Goal: Information Seeking & Learning: Learn about a topic

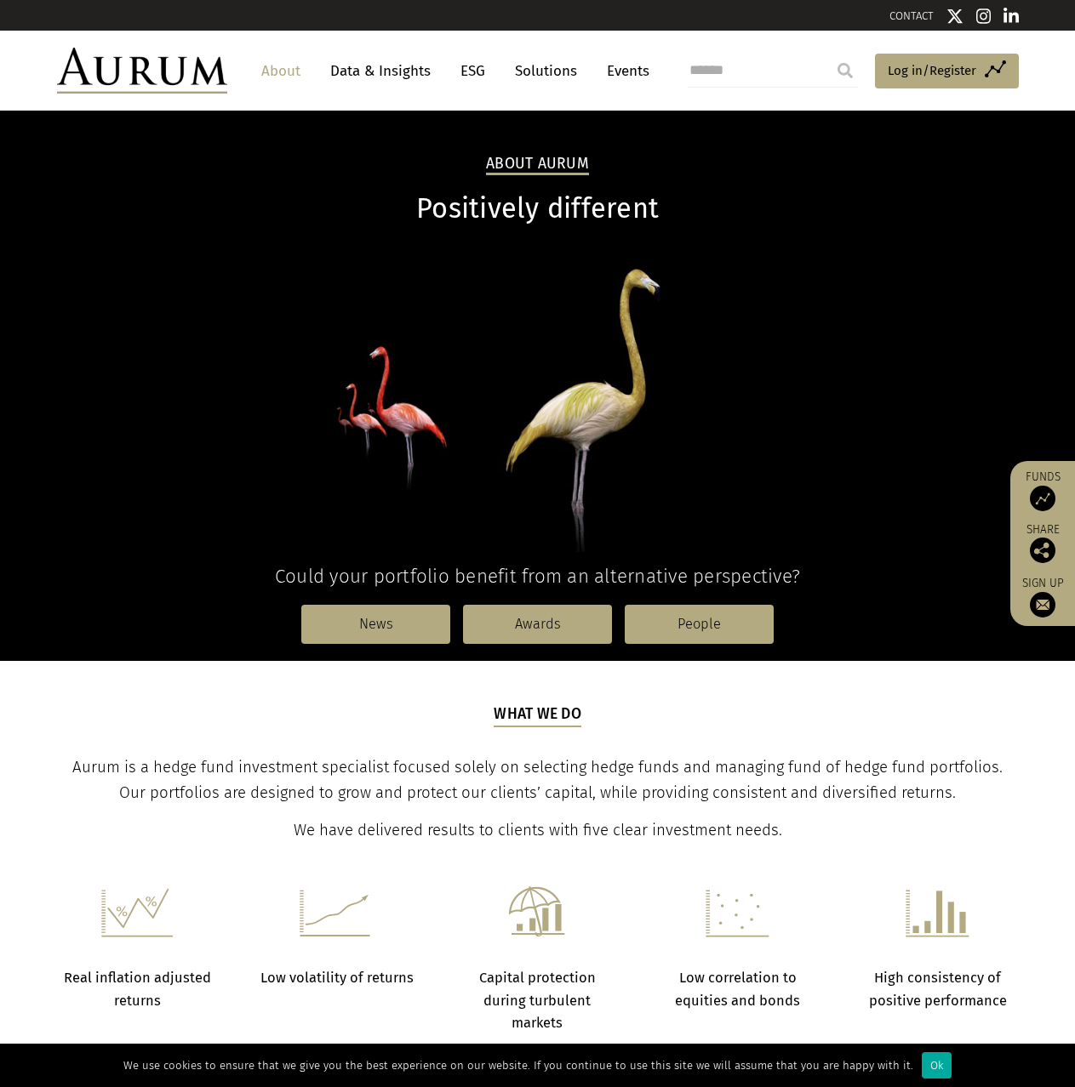
click at [530, 718] on h5 "What we do" at bounding box center [537, 716] width 88 height 24
click at [533, 778] on p "Aurum is a hedge fund investment specialist focused solely on selecting hedge f…" at bounding box center [537, 780] width 957 height 51
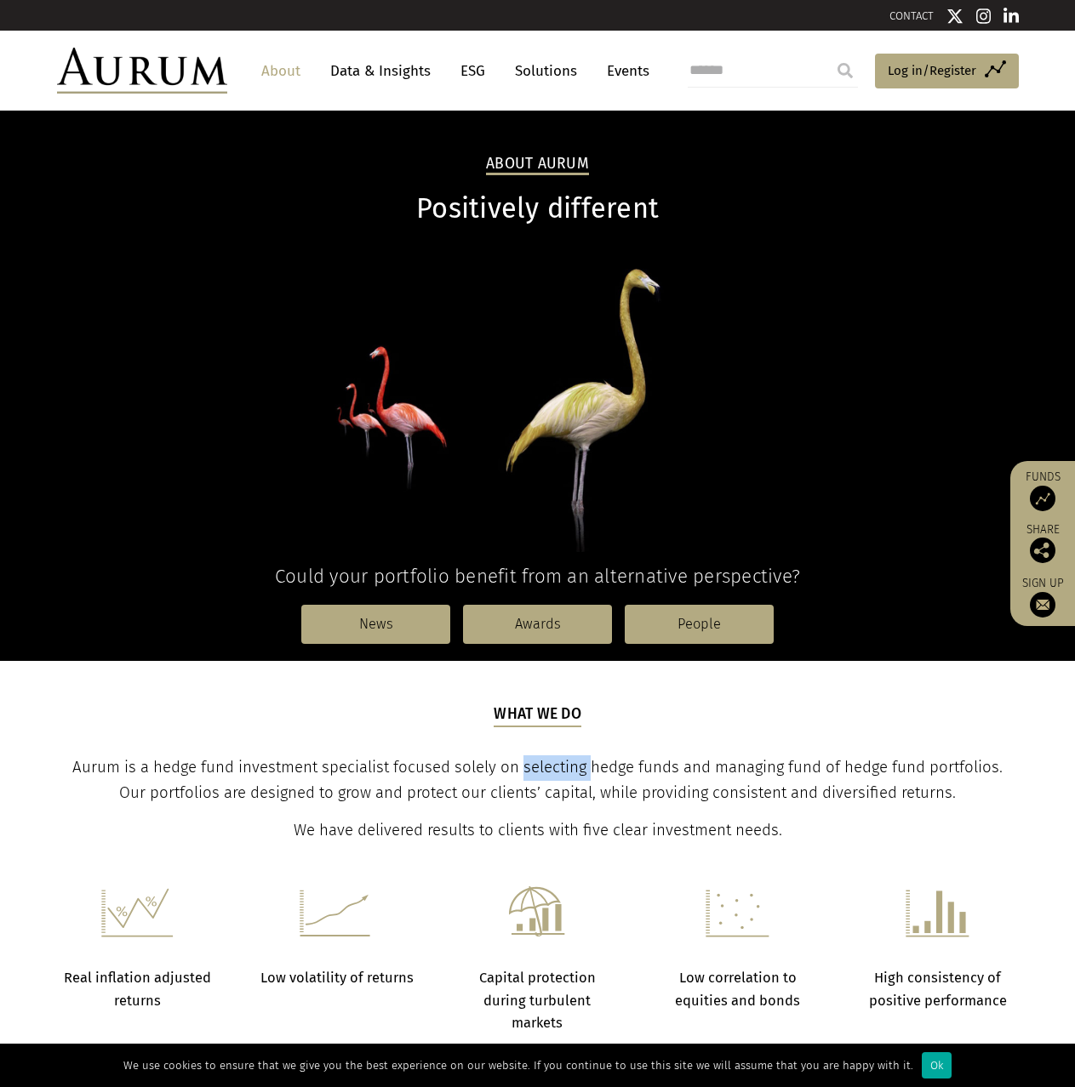
click at [533, 778] on p "Aurum is a hedge fund investment specialist focused solely on selecting hedge f…" at bounding box center [537, 780] width 957 height 51
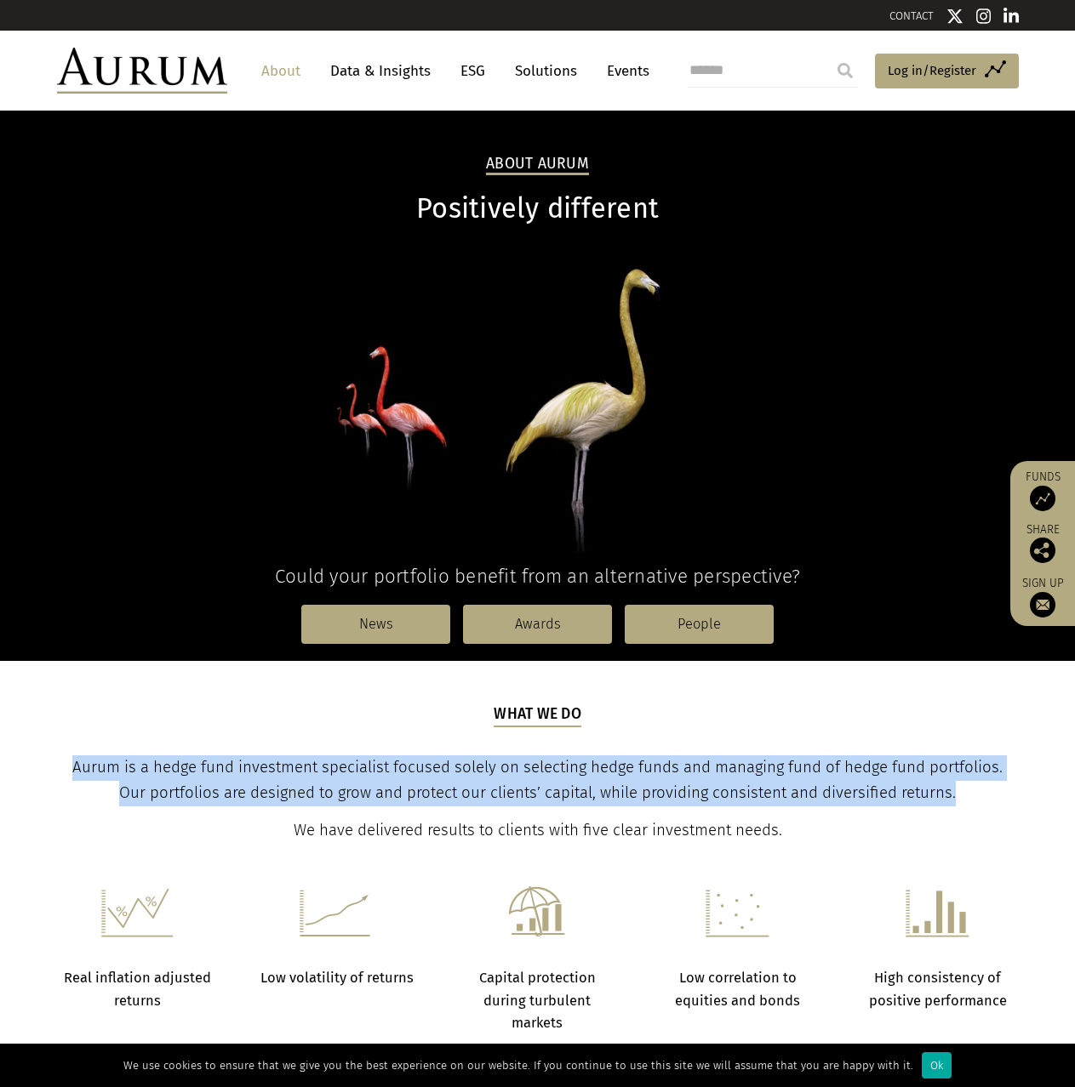
click at [533, 778] on p "Aurum is a hedge fund investment specialist focused solely on selecting hedge f…" at bounding box center [537, 780] width 957 height 51
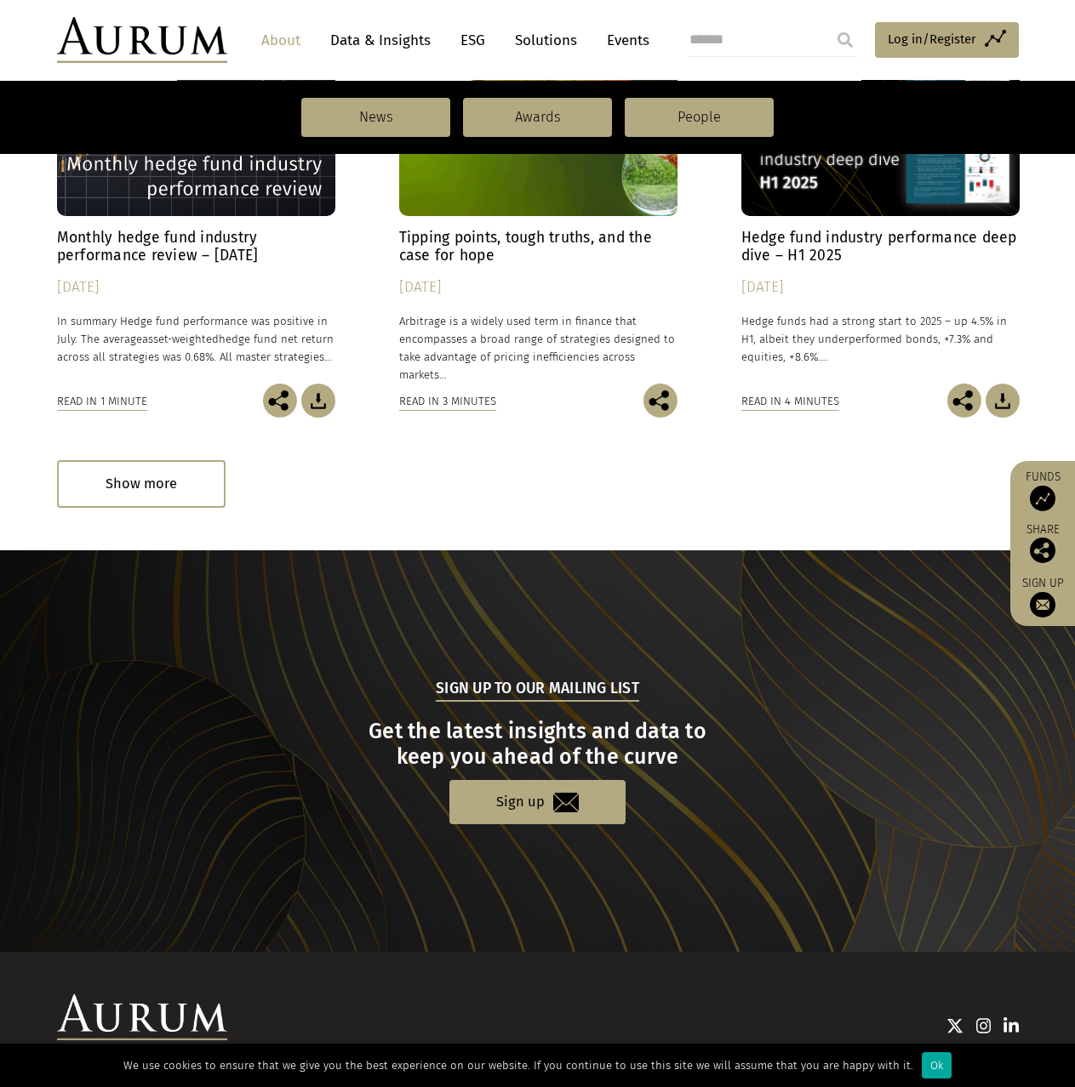
scroll to position [936, 0]
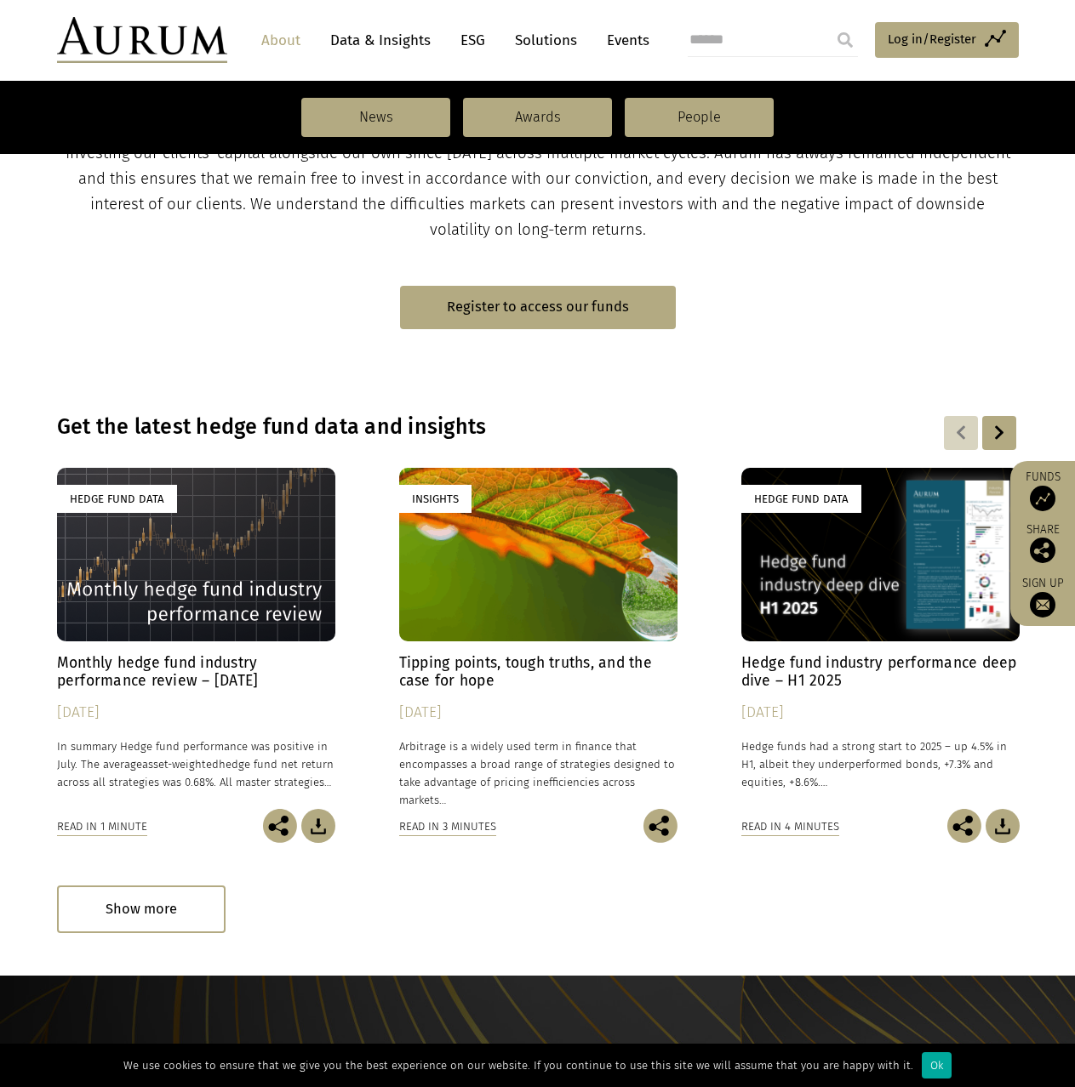
click at [244, 584] on div "Hedge Fund Data" at bounding box center [196, 555] width 278 height 174
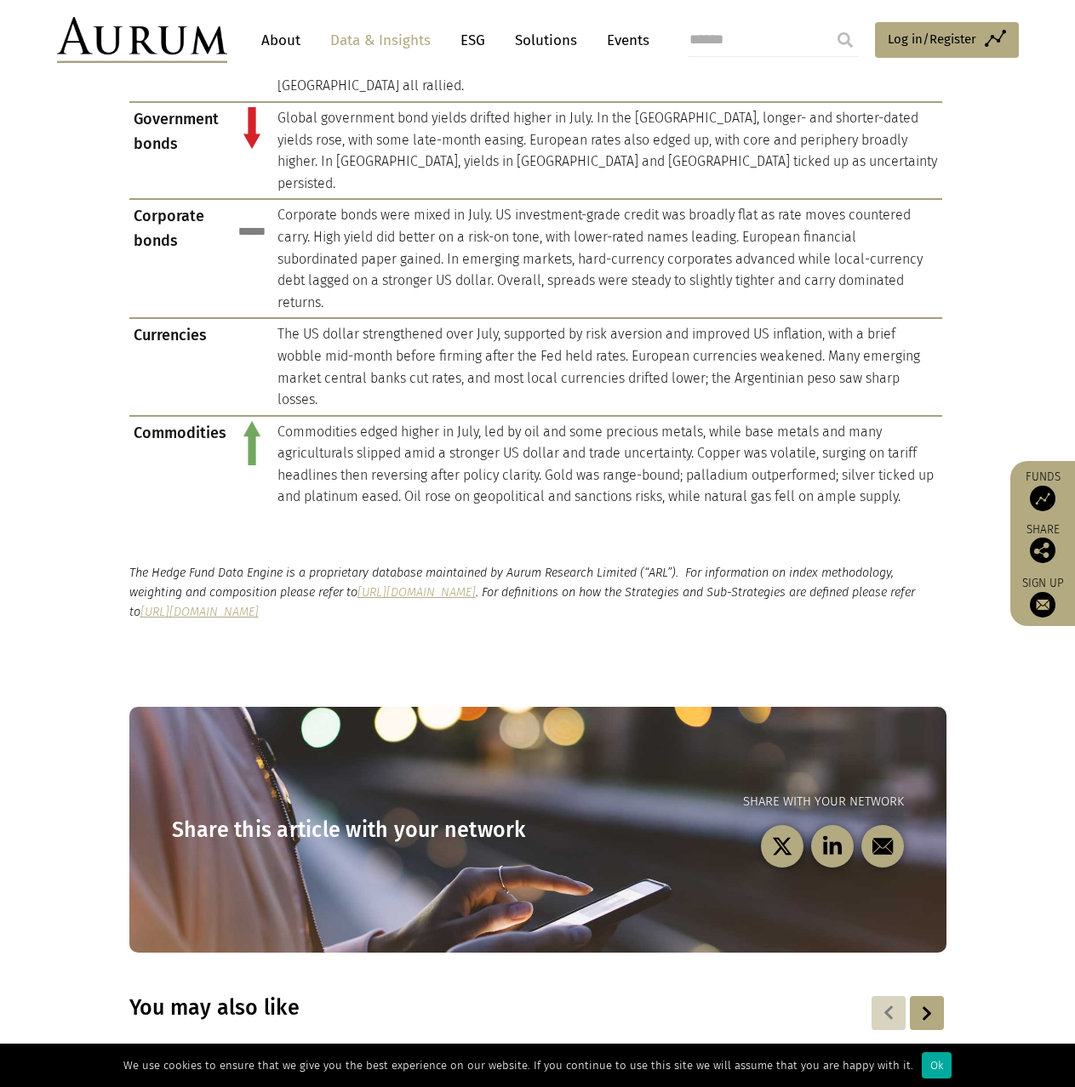
scroll to position [1872, 0]
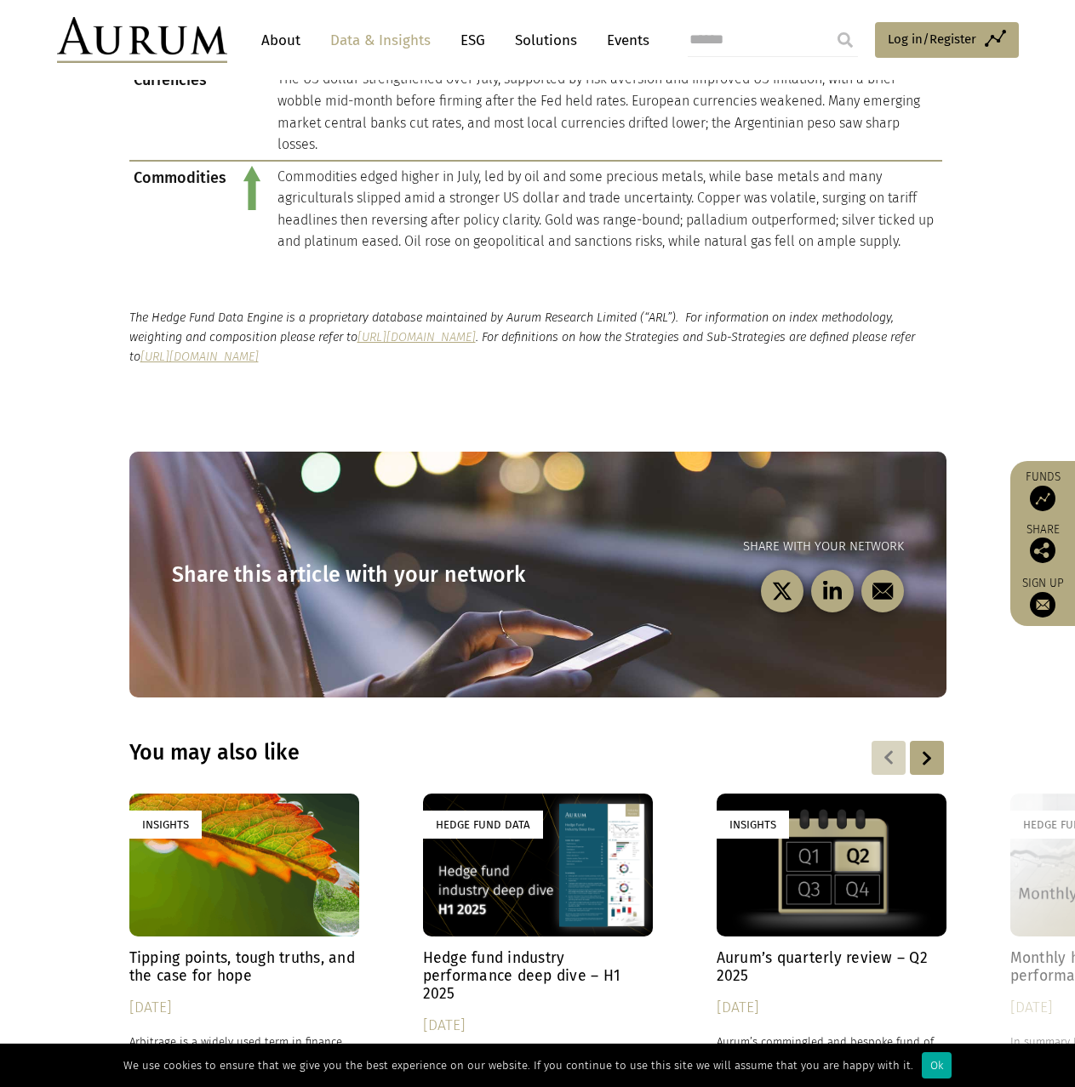
click at [285, 52] on link "About" at bounding box center [281, 40] width 56 height 31
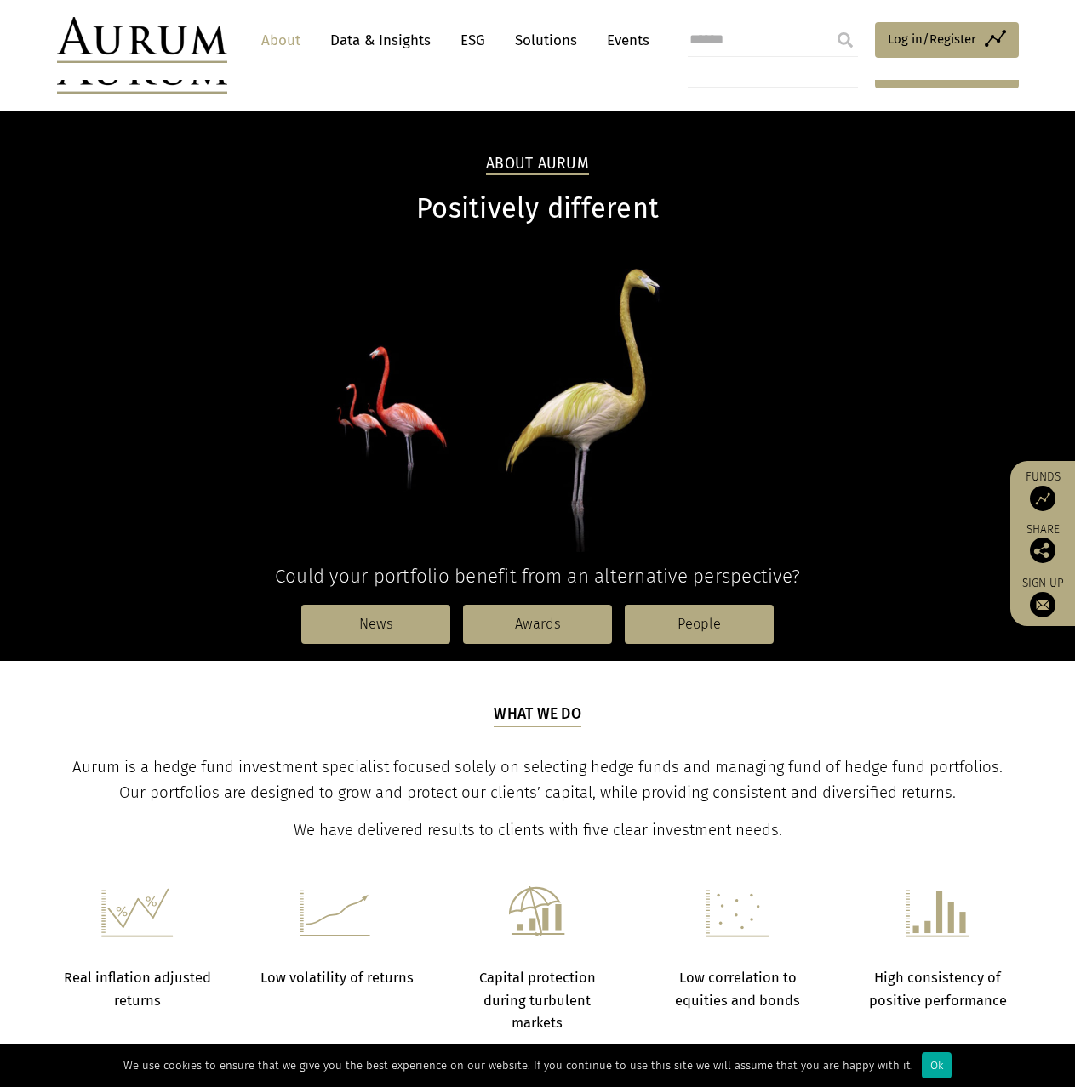
scroll to position [340, 0]
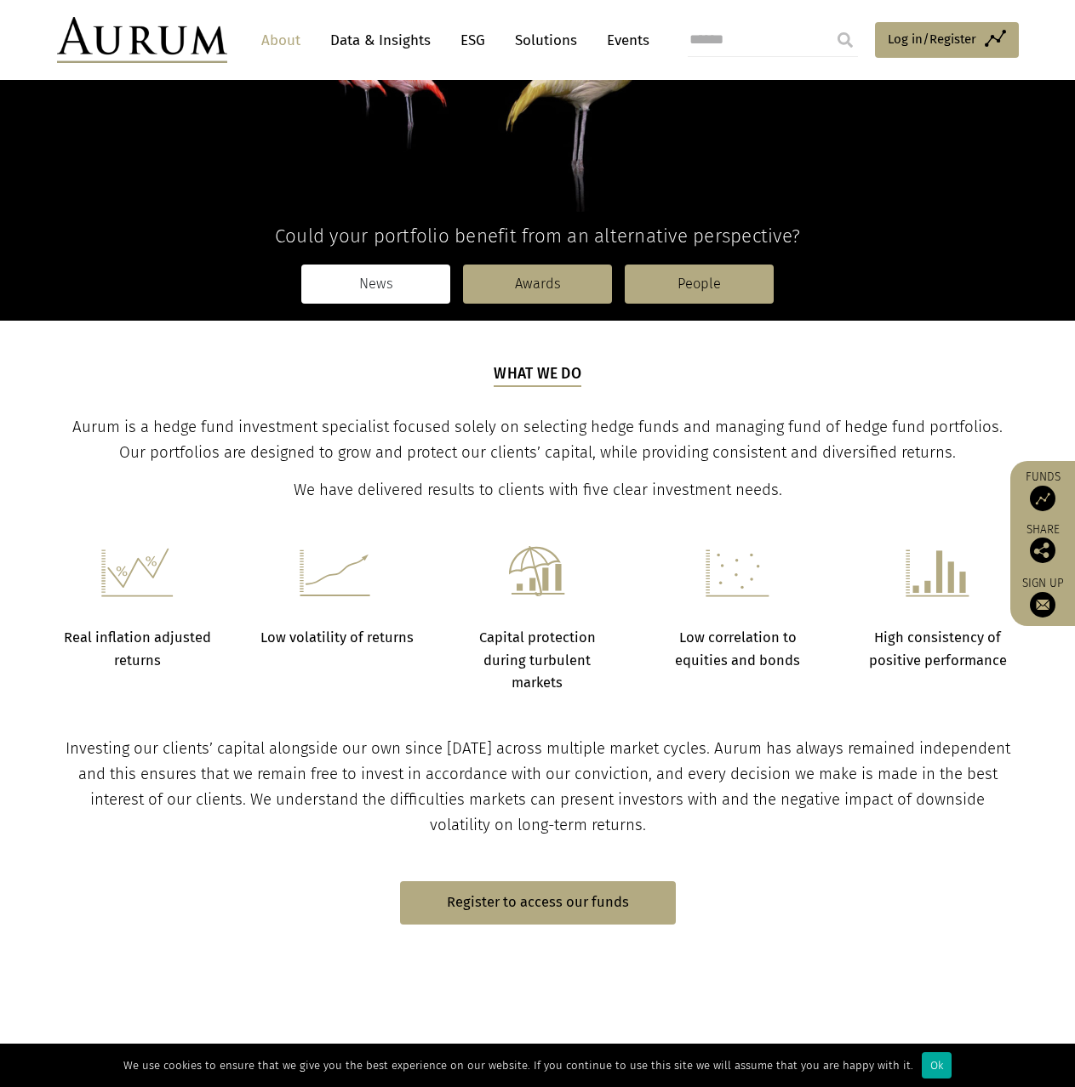
click at [425, 288] on link "News" at bounding box center [375, 284] width 149 height 39
